Goal: Check status: Check status

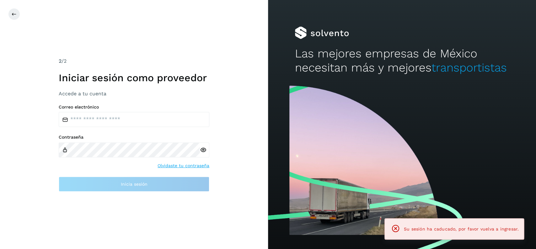
type input "**********"
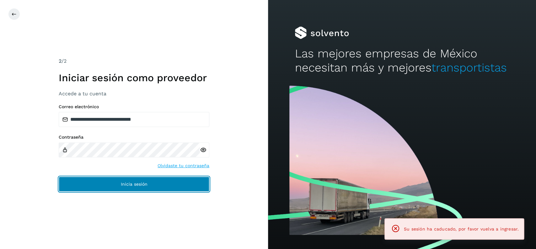
click at [200, 185] on button "Inicia sesión" at bounding box center [134, 184] width 151 height 15
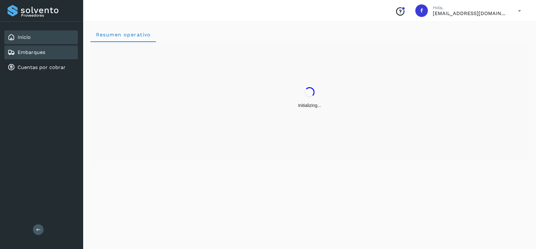
click at [31, 55] on div "Embarques" at bounding box center [27, 53] width 38 height 8
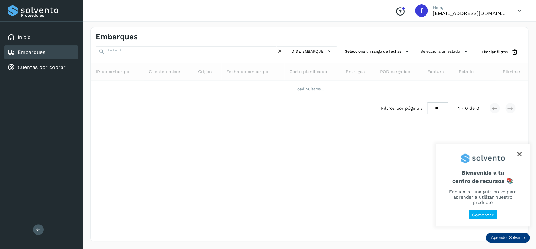
click at [521, 156] on icon "close," at bounding box center [519, 154] width 4 height 4
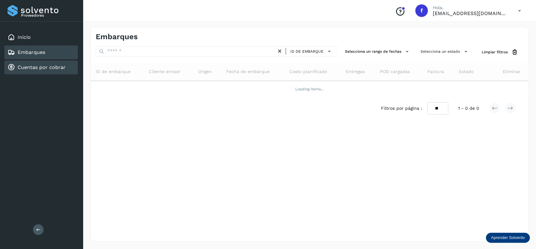
click at [48, 61] on div "Cuentas por cobrar" at bounding box center [40, 68] width 73 height 14
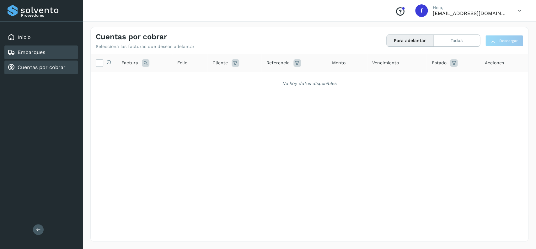
click at [57, 49] on div "Embarques" at bounding box center [40, 53] width 73 height 14
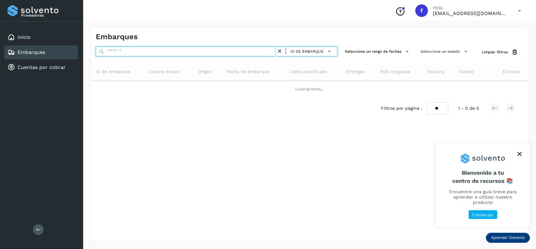
click at [158, 48] on input "text" at bounding box center [186, 51] width 181 height 10
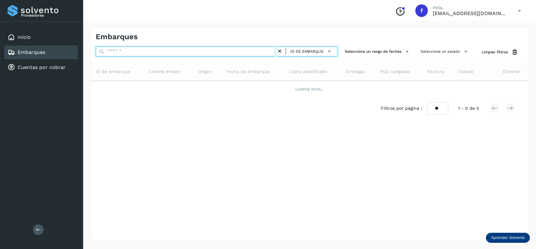
click at [158, 48] on input "text" at bounding box center [186, 51] width 181 height 10
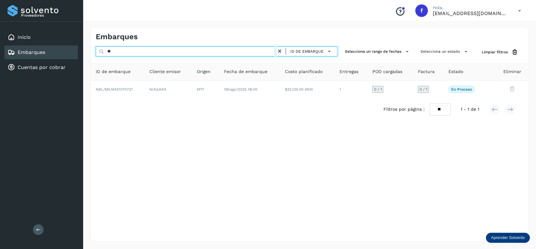
type input "*"
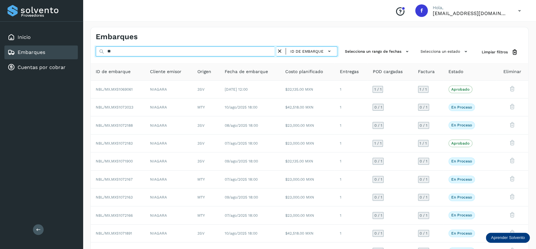
type input "*"
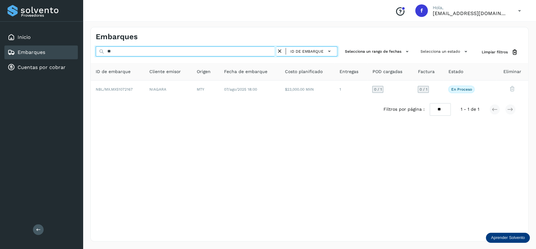
type input "*"
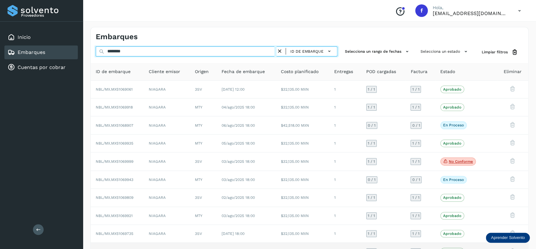
type input "********"
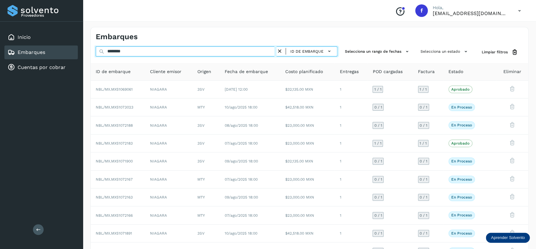
drag, startPoint x: 165, startPoint y: 53, endPoint x: 0, endPoint y: 58, distance: 164.9
click at [96, 57] on input "********" at bounding box center [186, 51] width 181 height 10
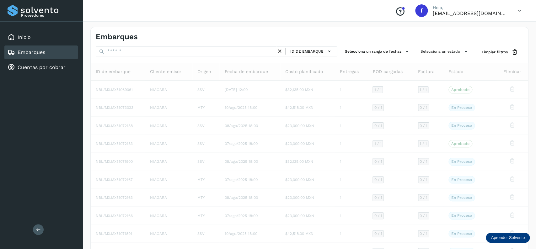
click at [33, 50] on link "Embarques" at bounding box center [32, 52] width 28 height 6
click at [46, 39] on div "Inicio" at bounding box center [40, 37] width 73 height 14
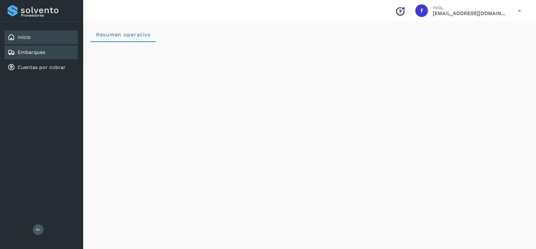
click at [48, 52] on div "Embarques" at bounding box center [40, 53] width 73 height 14
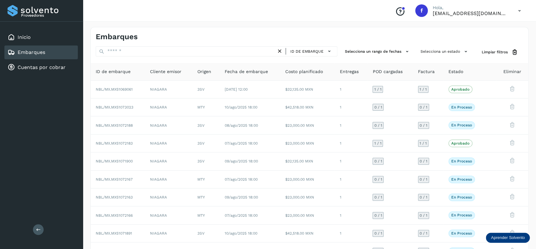
click at [421, 58] on div "ID de embarque Selecciona un rango de fechas Selecciona un estado Limpiar filtr…" at bounding box center [310, 164] width 438 height 236
click at [427, 51] on button "Selecciona un estado" at bounding box center [445, 51] width 54 height 10
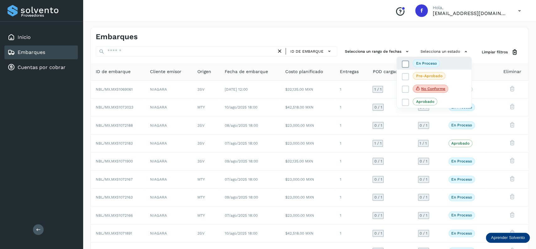
click at [406, 65] on icon at bounding box center [405, 64] width 6 height 6
click at [339, 93] on div at bounding box center [268, 124] width 536 height 249
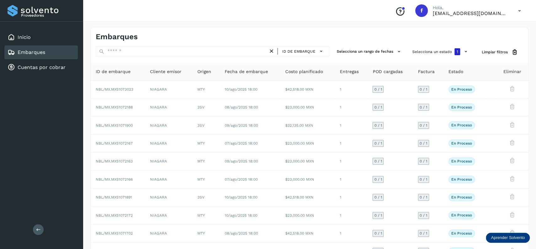
click at [27, 52] on link "Embarques" at bounding box center [32, 52] width 28 height 6
click at [425, 54] on button "Selecciona un estado 1" at bounding box center [441, 51] width 62 height 11
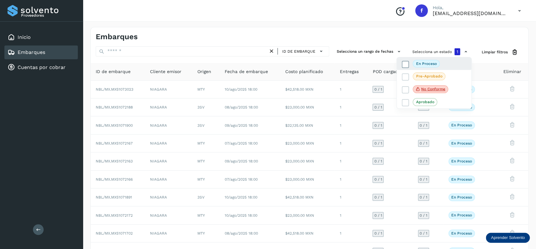
click at [408, 66] on icon at bounding box center [405, 64] width 6 height 6
